Goal: Information Seeking & Learning: Learn about a topic

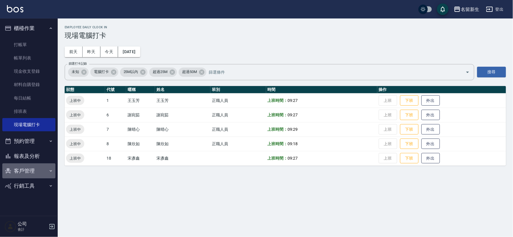
click at [38, 167] on button "客戶管理" at bounding box center [28, 170] width 53 height 15
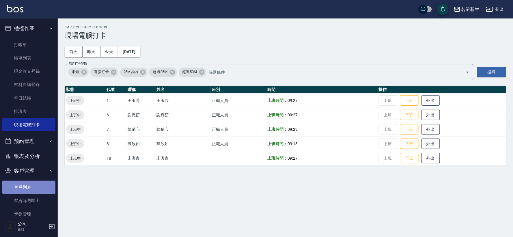
click at [40, 192] on link "客戶列表" at bounding box center [28, 187] width 53 height 13
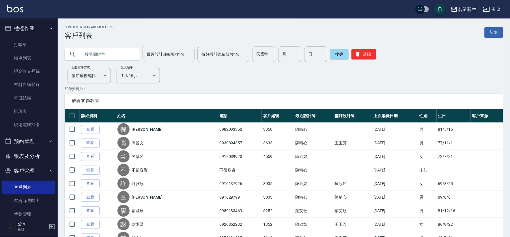
click at [269, 57] on input "民國年" at bounding box center [263, 54] width 23 height 16
type input "81"
click at [297, 54] on input "月" at bounding box center [289, 54] width 23 height 16
type input "05"
click at [309, 60] on input "日" at bounding box center [315, 54] width 23 height 16
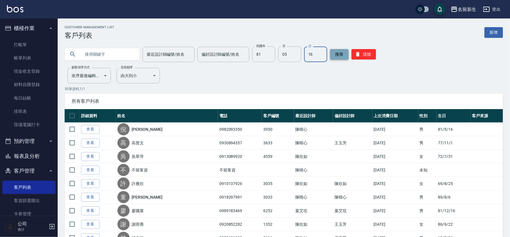
type input "16"
click at [330, 55] on button "搜尋" at bounding box center [339, 54] width 18 height 10
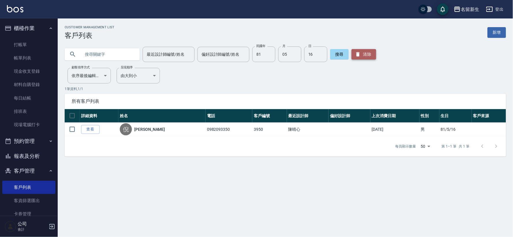
click at [371, 58] on button "清除" at bounding box center [363, 54] width 25 height 10
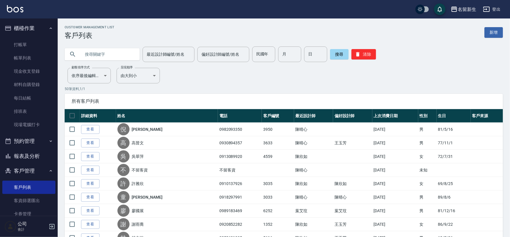
drag, startPoint x: 103, startPoint y: 53, endPoint x: 194, endPoint y: 58, distance: 90.4
click at [108, 53] on input "text" at bounding box center [108, 54] width 54 height 16
click at [123, 58] on input "text" at bounding box center [108, 54] width 54 height 16
type input "[PERSON_NAME]"
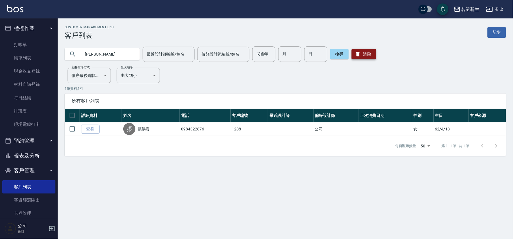
click at [367, 55] on button "清除" at bounding box center [363, 54] width 25 height 10
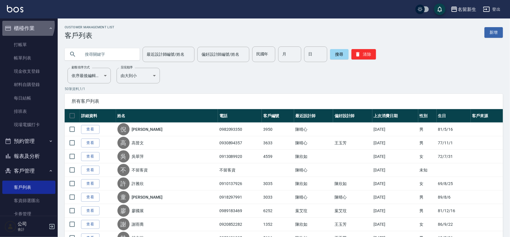
click at [26, 25] on button "櫃檯作業" at bounding box center [28, 28] width 53 height 15
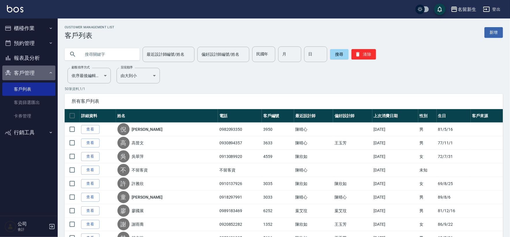
click at [33, 71] on button "客戶管理" at bounding box center [28, 72] width 53 height 15
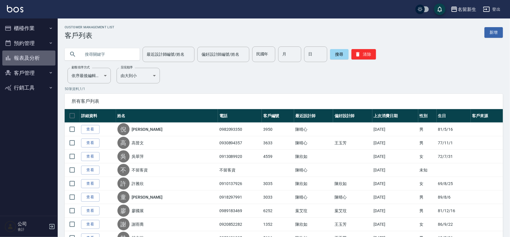
click at [13, 59] on button "報表及分析" at bounding box center [28, 57] width 53 height 15
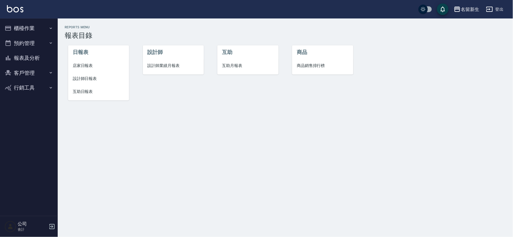
click at [160, 69] on li "設計師業績月報表" at bounding box center [173, 65] width 61 height 13
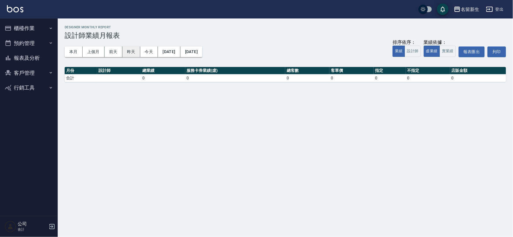
click at [130, 50] on button "昨天" at bounding box center [131, 51] width 18 height 11
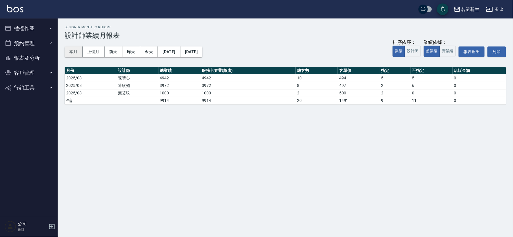
click at [71, 54] on button "本月" at bounding box center [74, 51] width 18 height 11
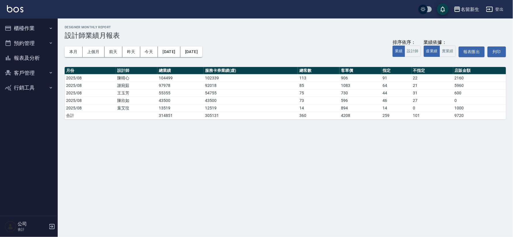
click at [35, 72] on button "客戶管理" at bounding box center [28, 72] width 53 height 15
click at [35, 85] on link "客戶列表" at bounding box center [28, 88] width 53 height 13
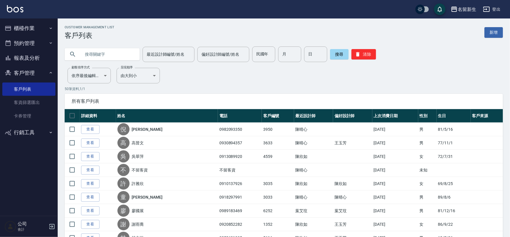
click at [111, 51] on input "text" at bounding box center [108, 54] width 54 height 16
type input "哩"
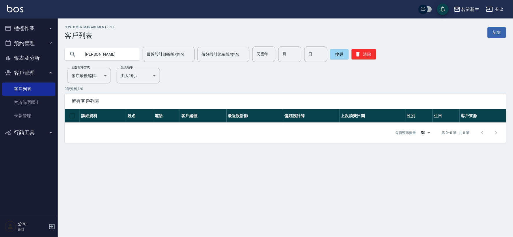
type input "[PERSON_NAME]"
